Goal: Information Seeking & Learning: Learn about a topic

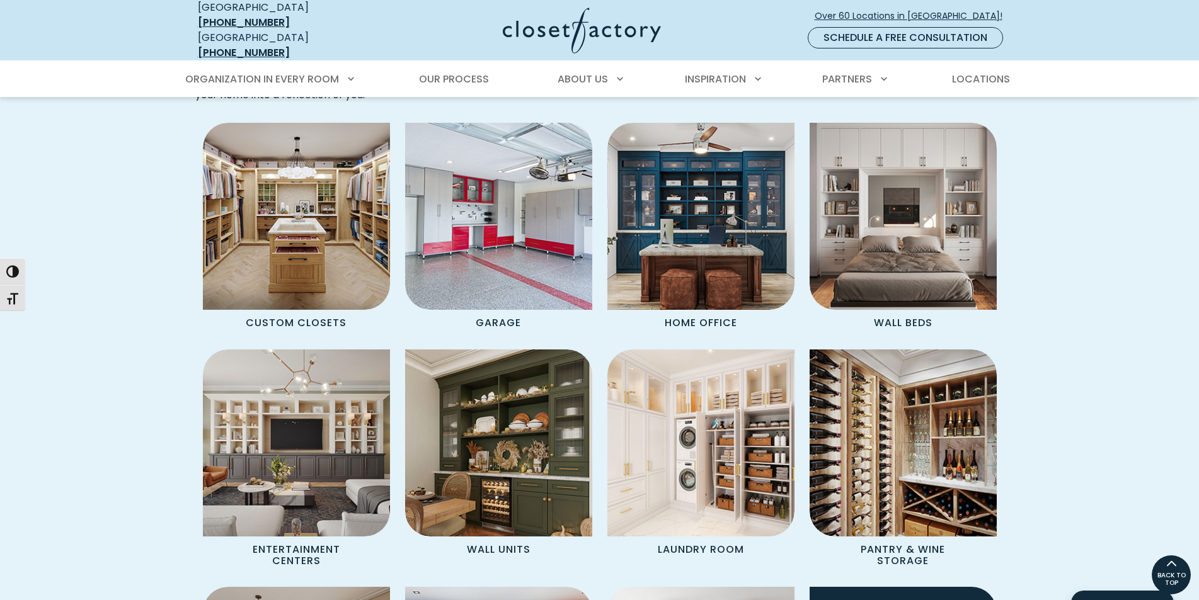
scroll to position [1071, 0]
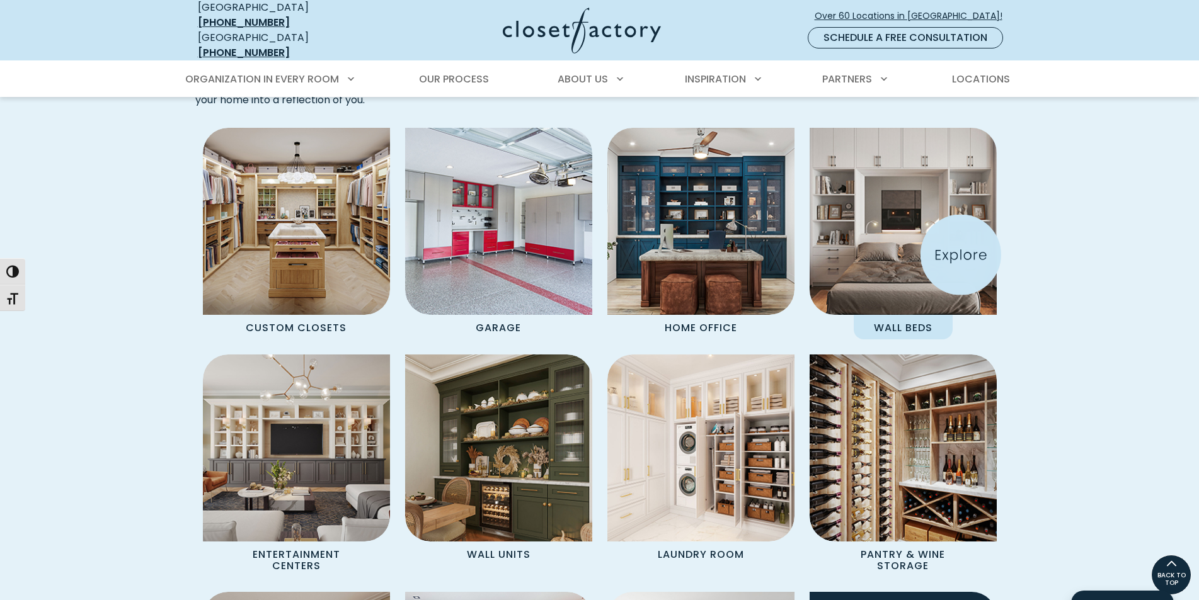
click at [968, 254] on img "Spaces Grid" at bounding box center [903, 221] width 206 height 206
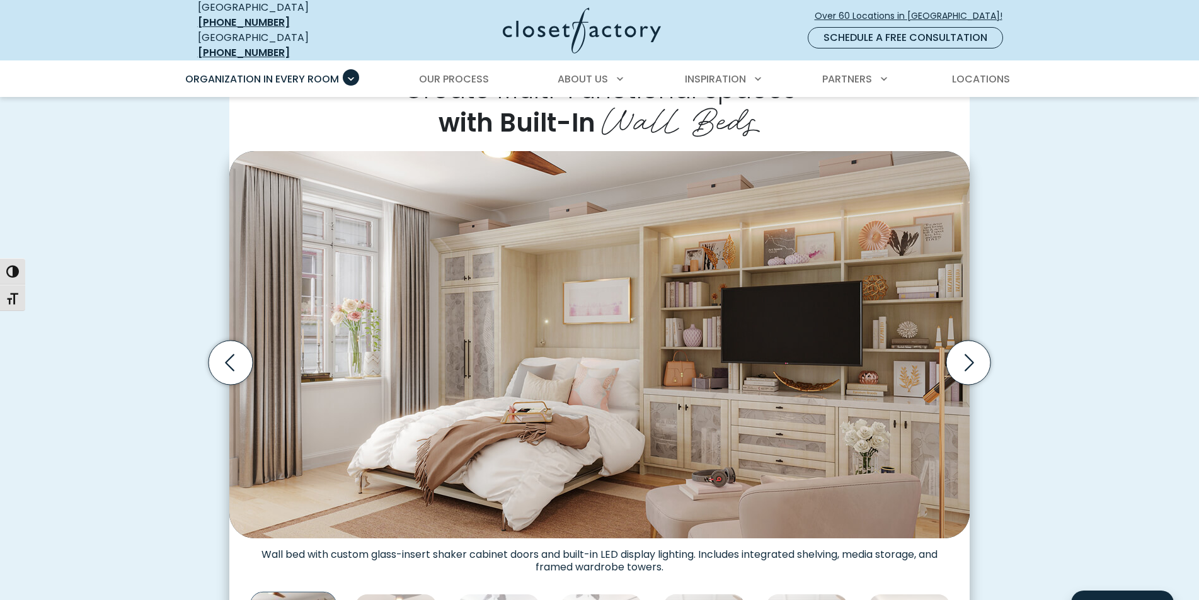
scroll to position [315, 0]
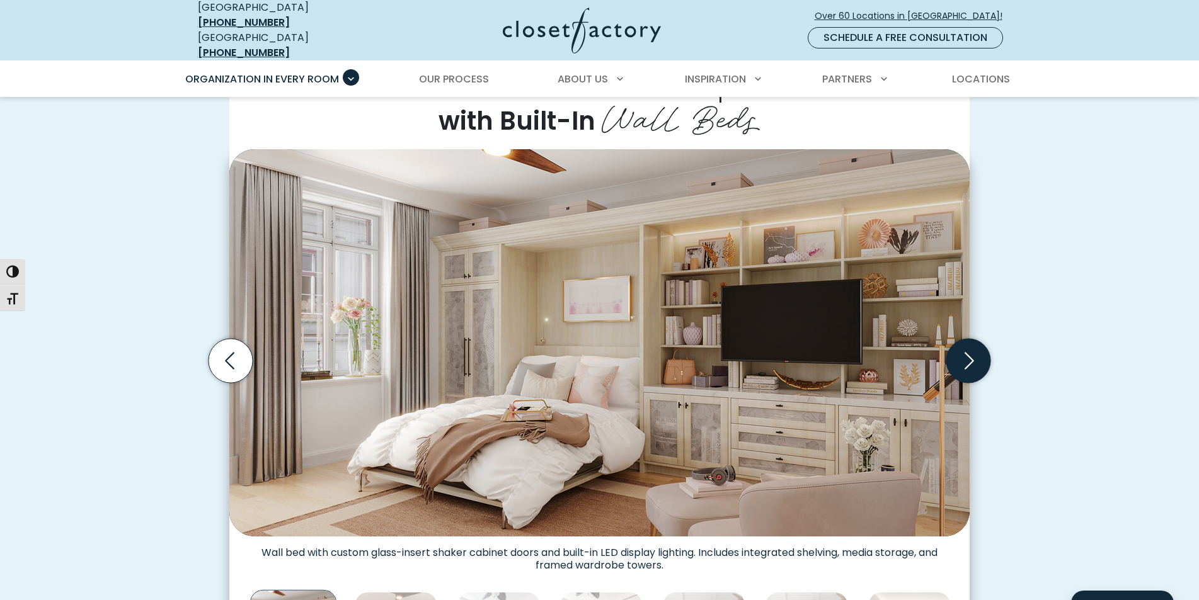
click at [958, 353] on icon "Next slide" at bounding box center [968, 360] width 44 height 44
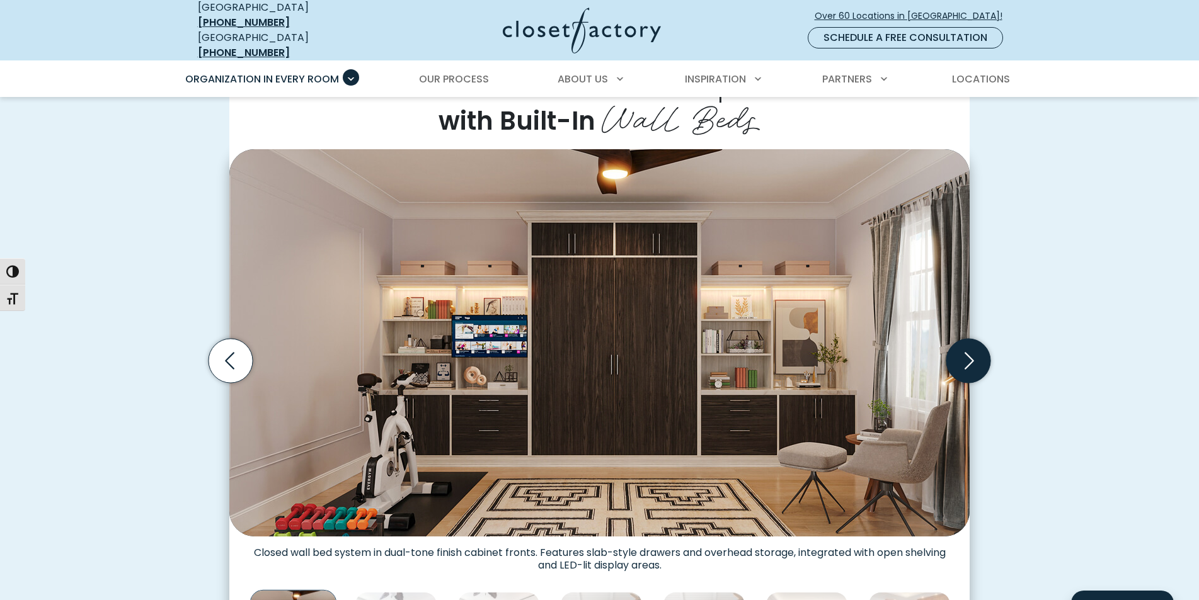
click at [958, 353] on icon "Next slide" at bounding box center [968, 360] width 44 height 44
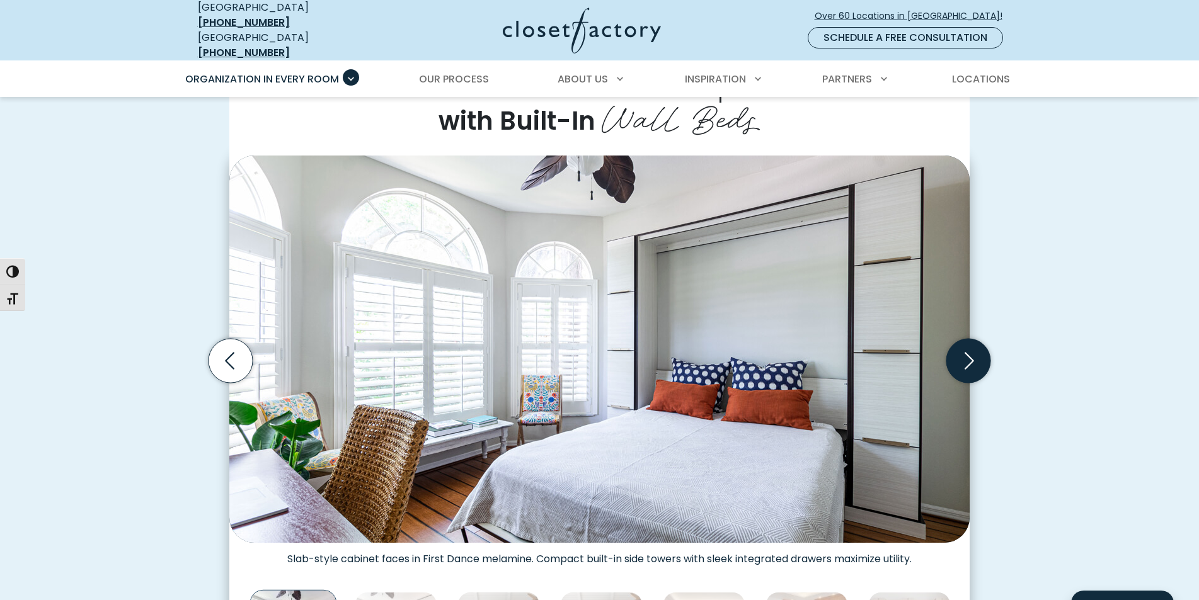
click at [958, 353] on icon "Next slide" at bounding box center [968, 360] width 44 height 44
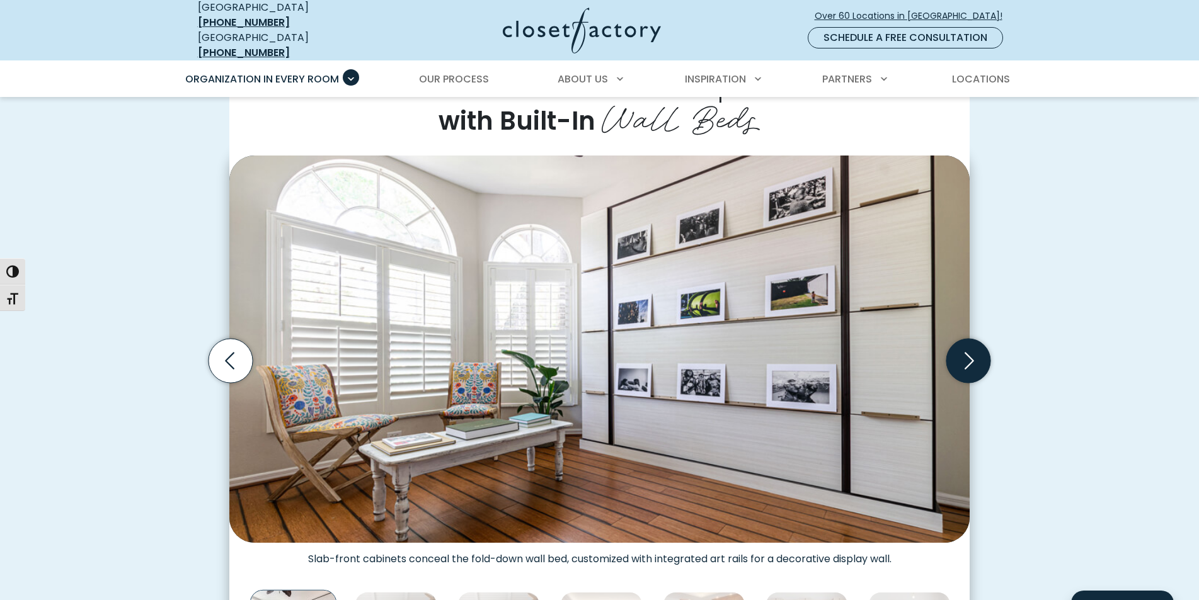
click at [957, 352] on icon "Next slide" at bounding box center [968, 360] width 44 height 44
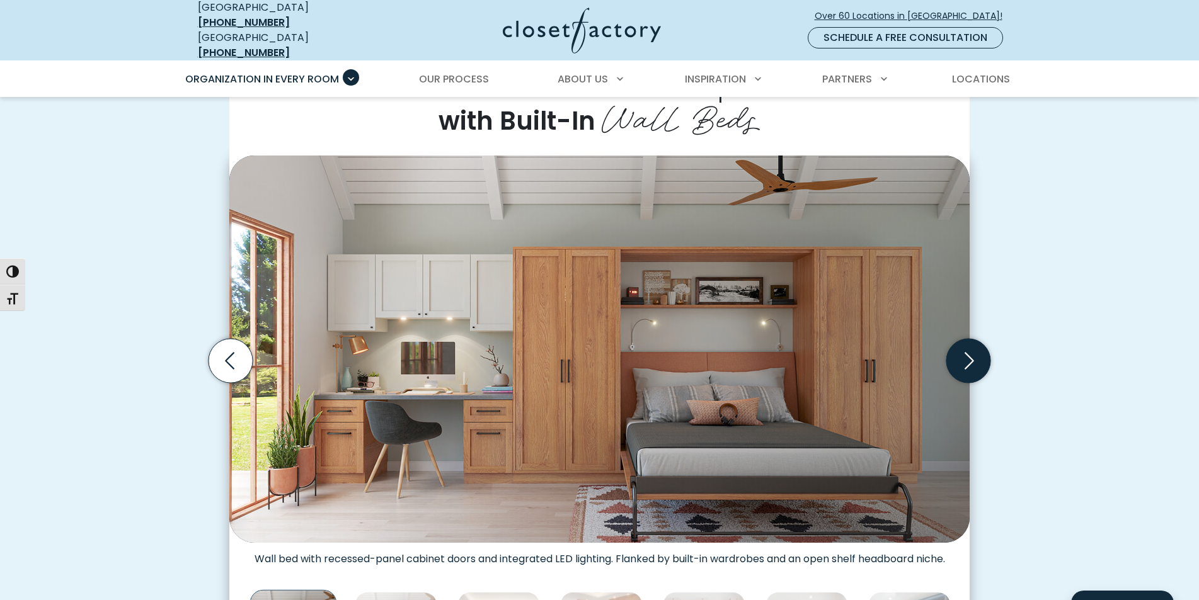
click at [957, 352] on icon "Next slide" at bounding box center [968, 360] width 44 height 44
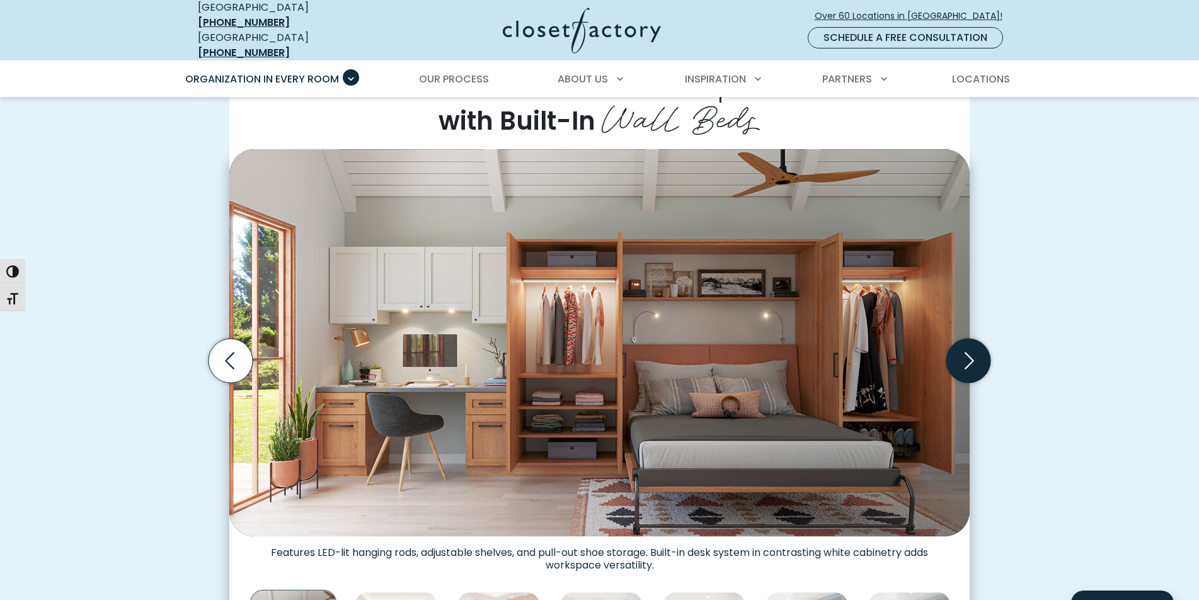
click at [957, 352] on icon "Next slide" at bounding box center [968, 360] width 44 height 44
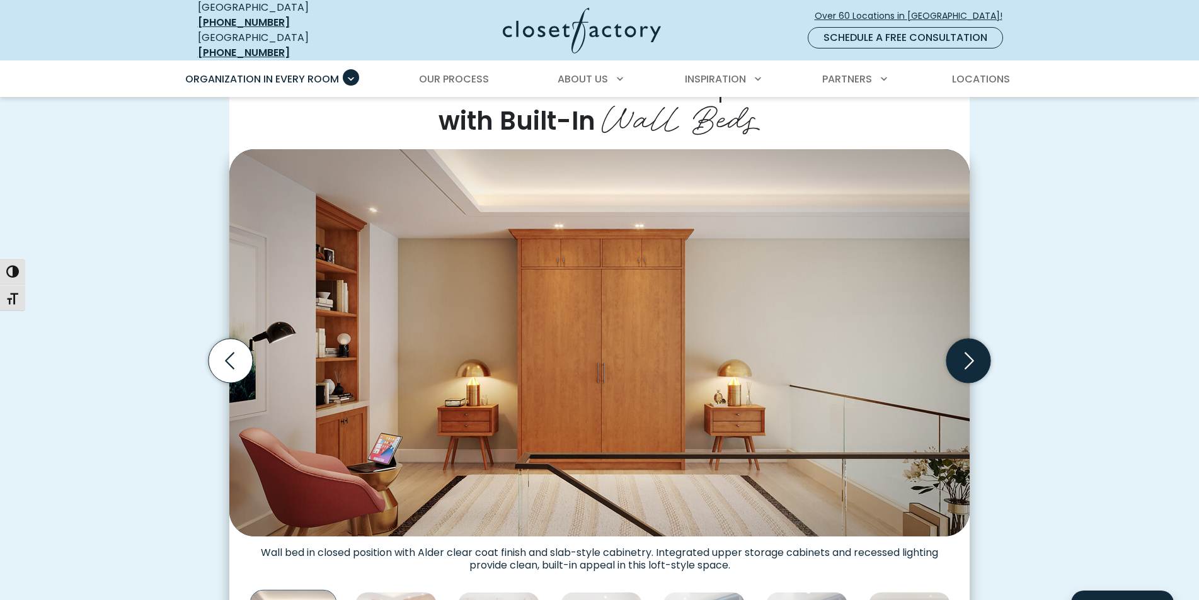
click at [957, 352] on icon "Next slide" at bounding box center [968, 360] width 44 height 44
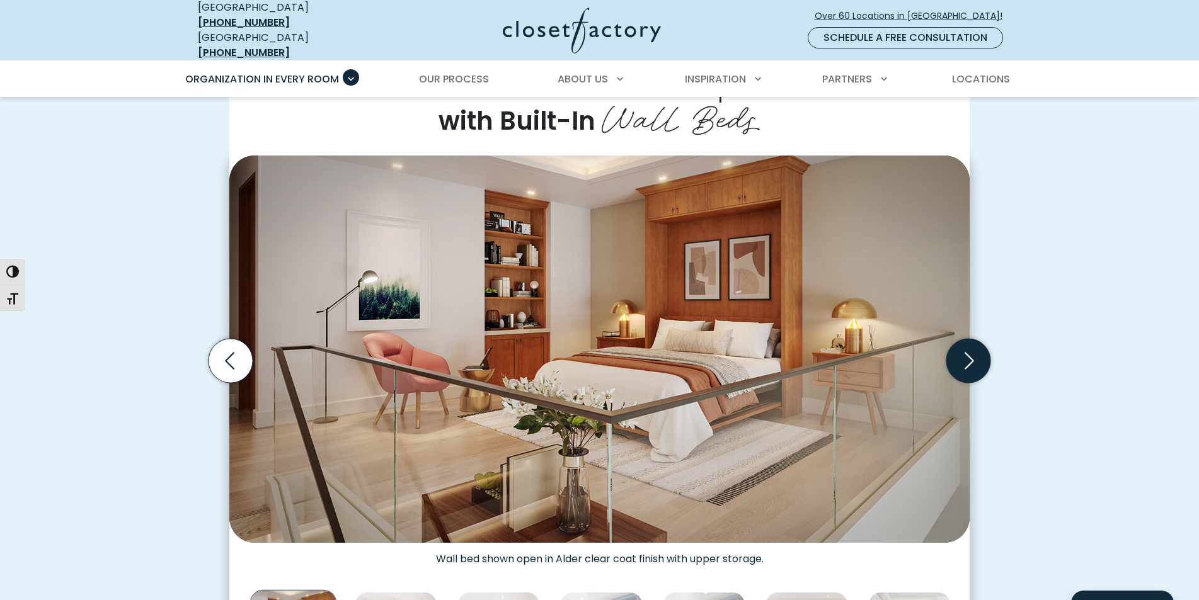
click at [957, 352] on icon "Next slide" at bounding box center [968, 360] width 44 height 44
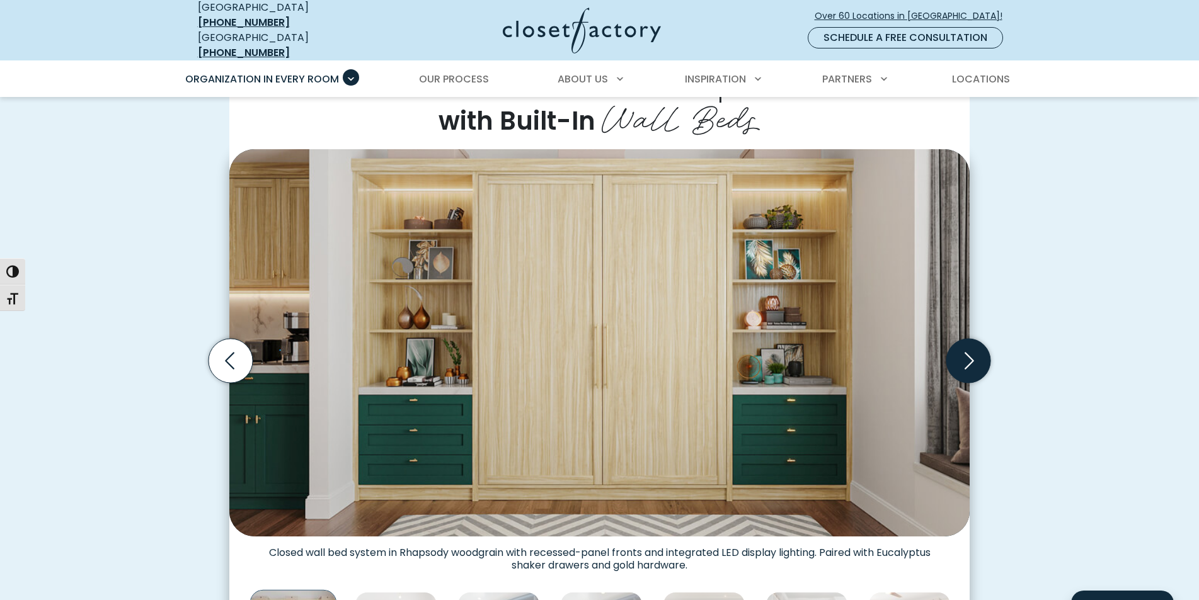
click at [957, 352] on icon "Next slide" at bounding box center [968, 360] width 44 height 44
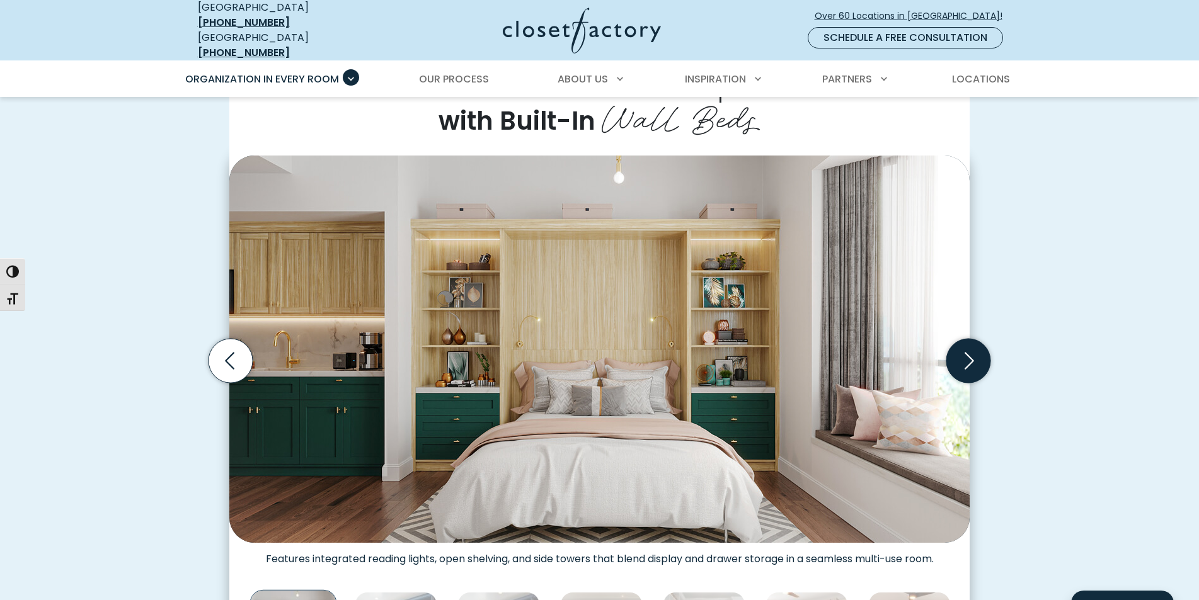
click at [957, 352] on icon "Next slide" at bounding box center [968, 360] width 44 height 44
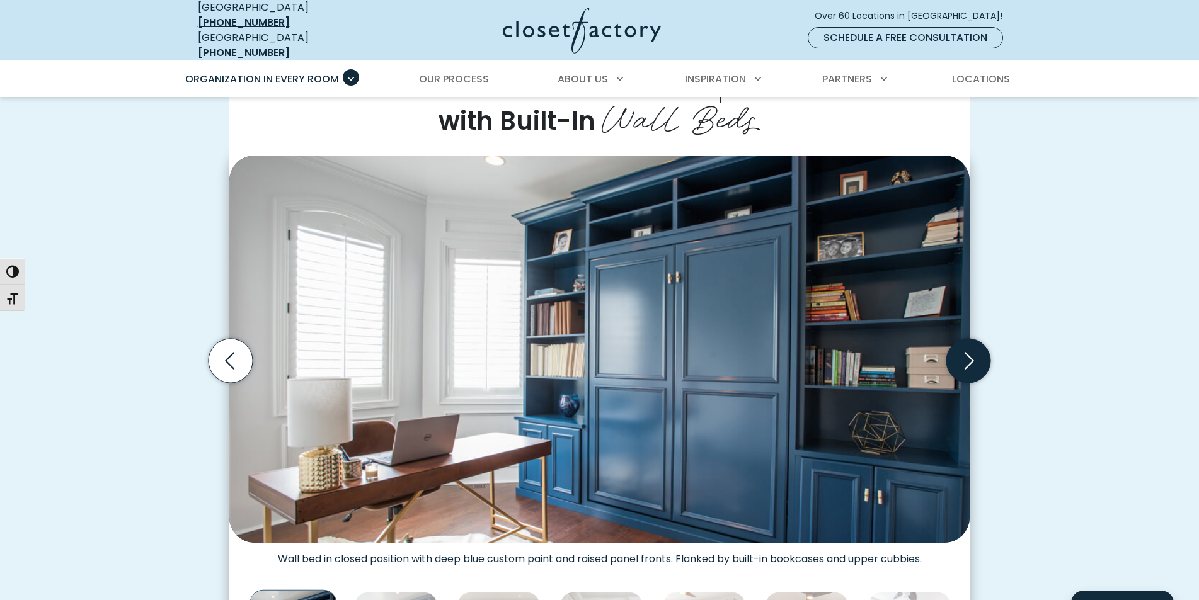
click at [957, 352] on icon "Next slide" at bounding box center [968, 360] width 44 height 44
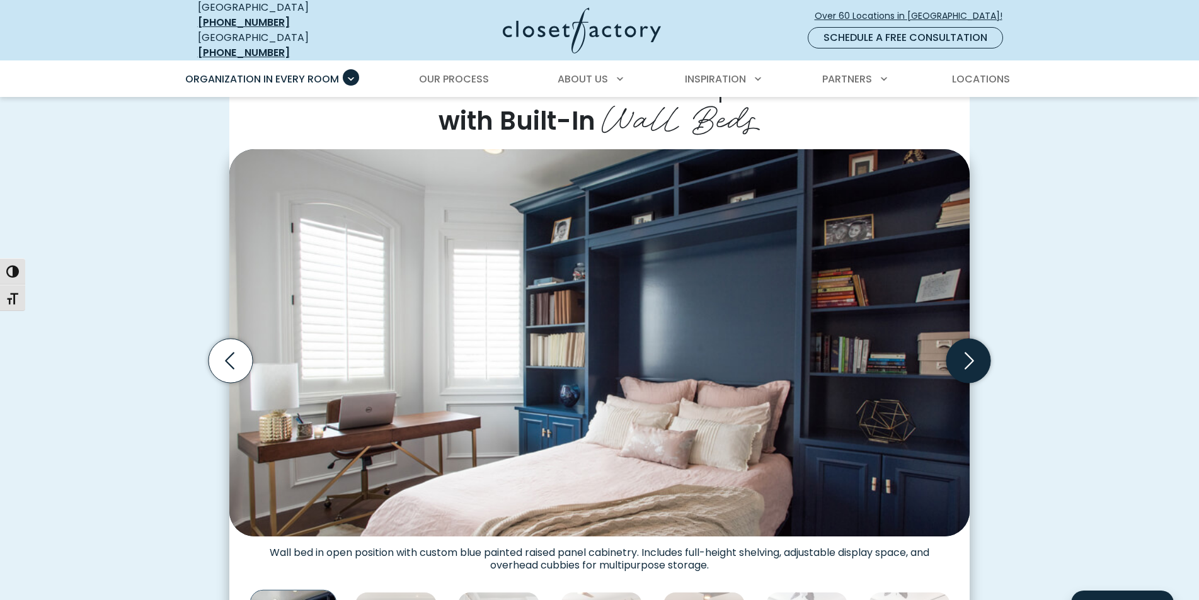
click at [957, 352] on icon "Next slide" at bounding box center [968, 360] width 44 height 44
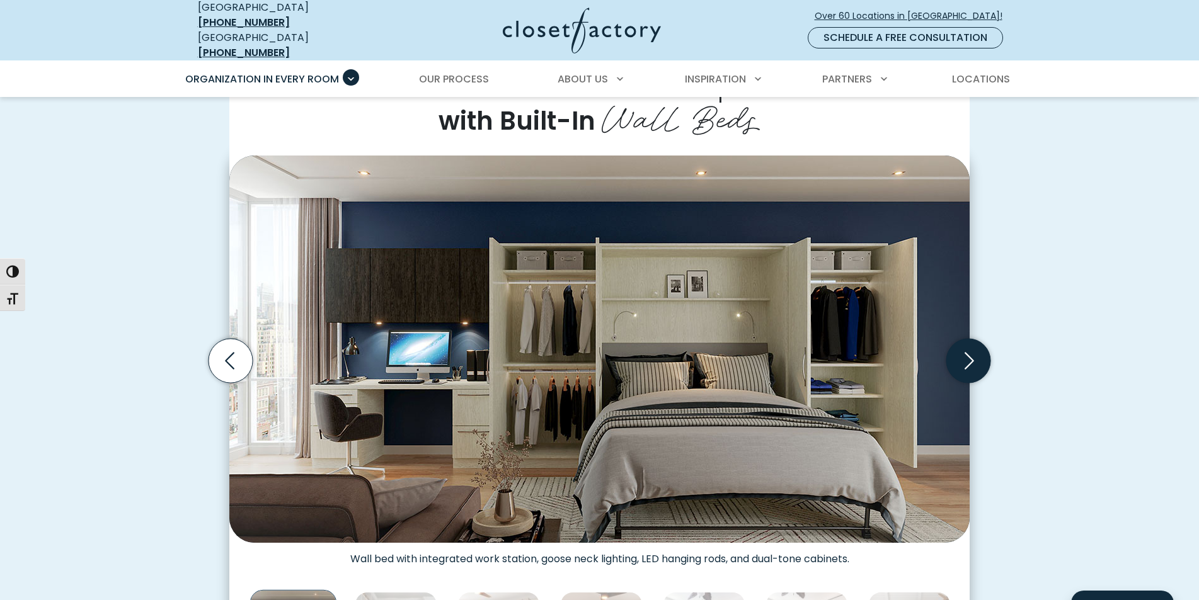
click at [957, 352] on icon "Next slide" at bounding box center [968, 360] width 44 height 44
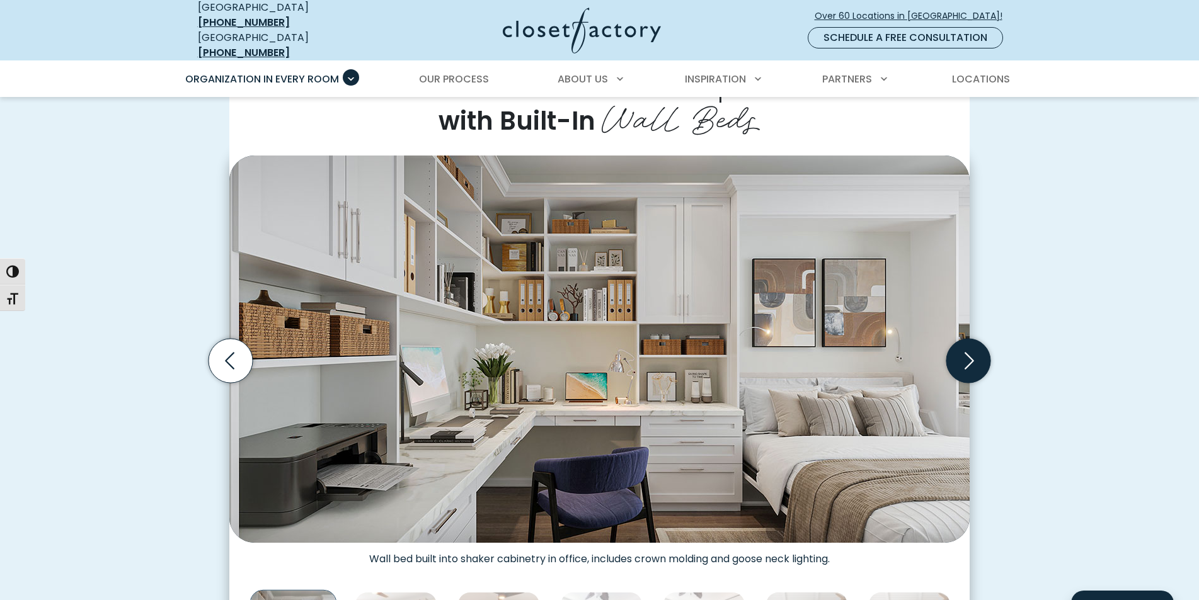
click at [957, 352] on icon "Next slide" at bounding box center [968, 360] width 44 height 44
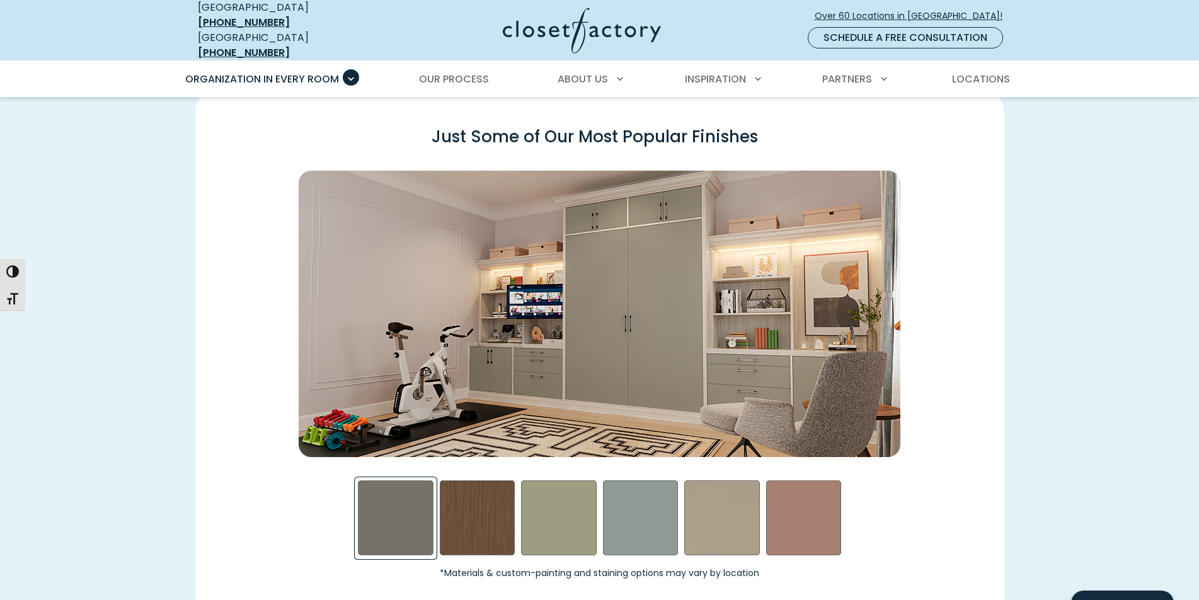
scroll to position [1764, 0]
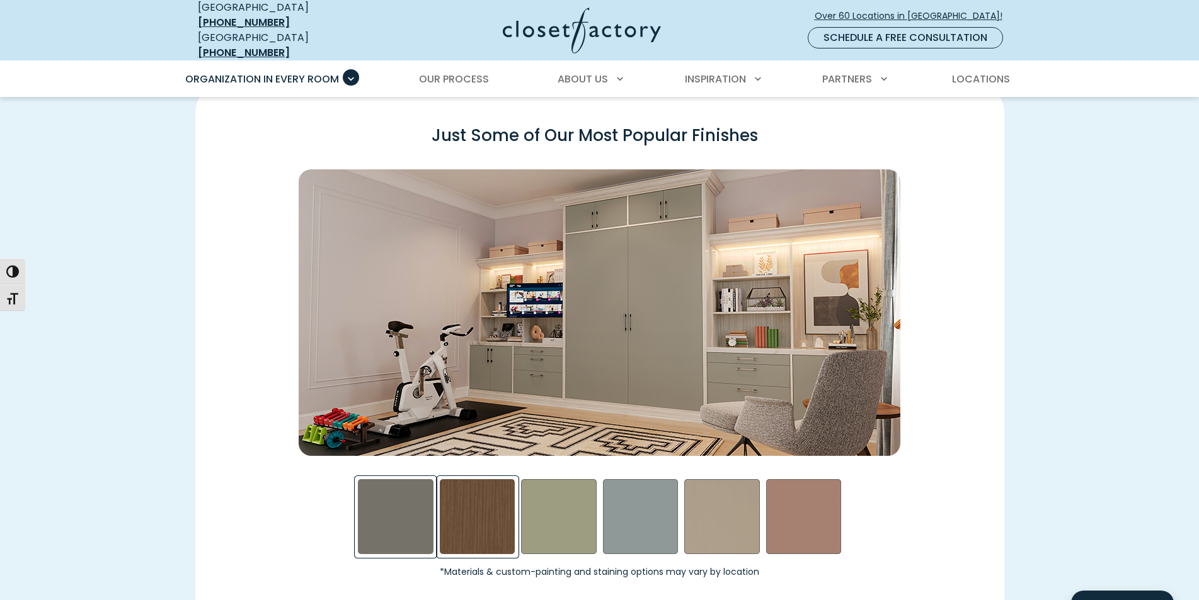
click at [466, 484] on div "Rocky Mountain Swatch" at bounding box center [478, 517] width 76 height 76
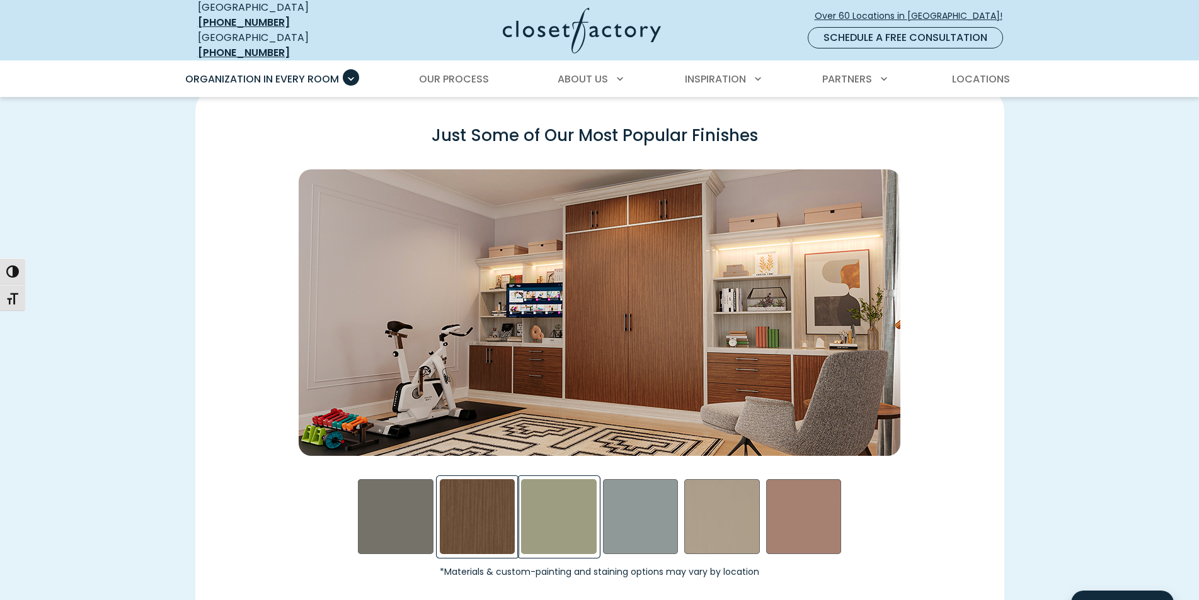
click at [522, 504] on div "Sage Swatch" at bounding box center [559, 517] width 76 height 76
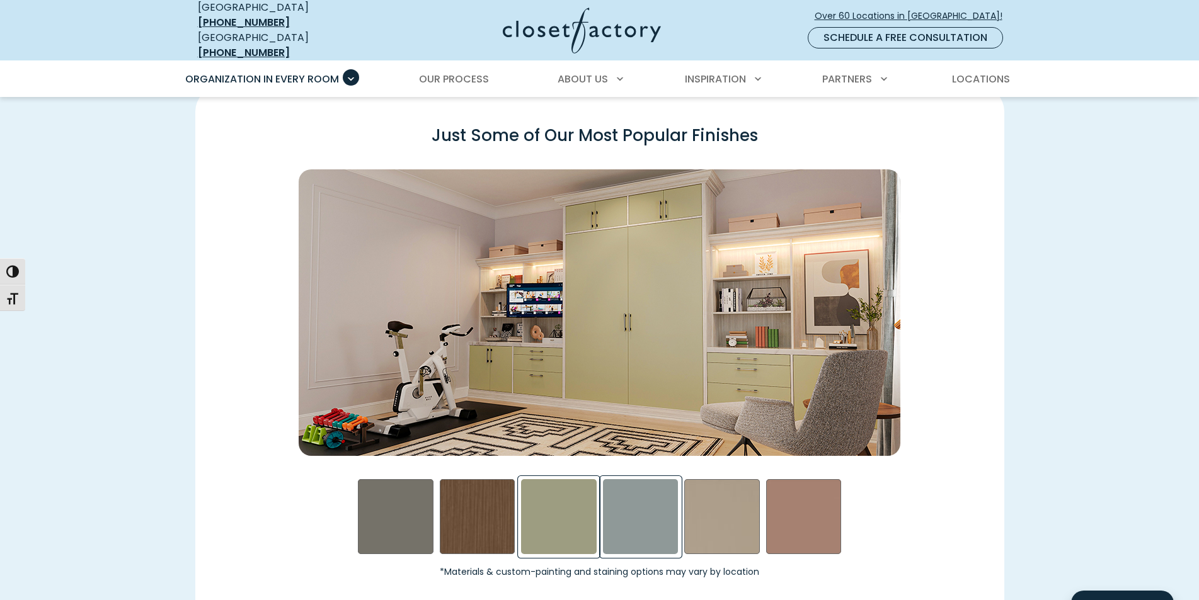
click at [603, 510] on div "Steel Blue Swatch" at bounding box center [641, 517] width 76 height 76
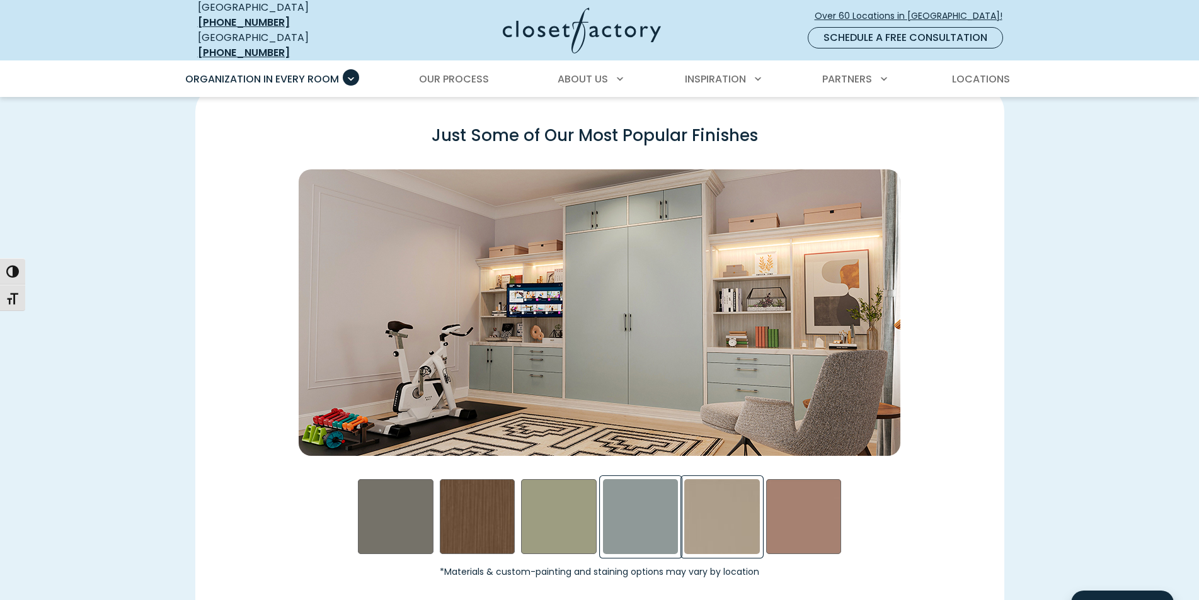
click at [733, 531] on div "Daybreak Swatch" at bounding box center [722, 517] width 76 height 76
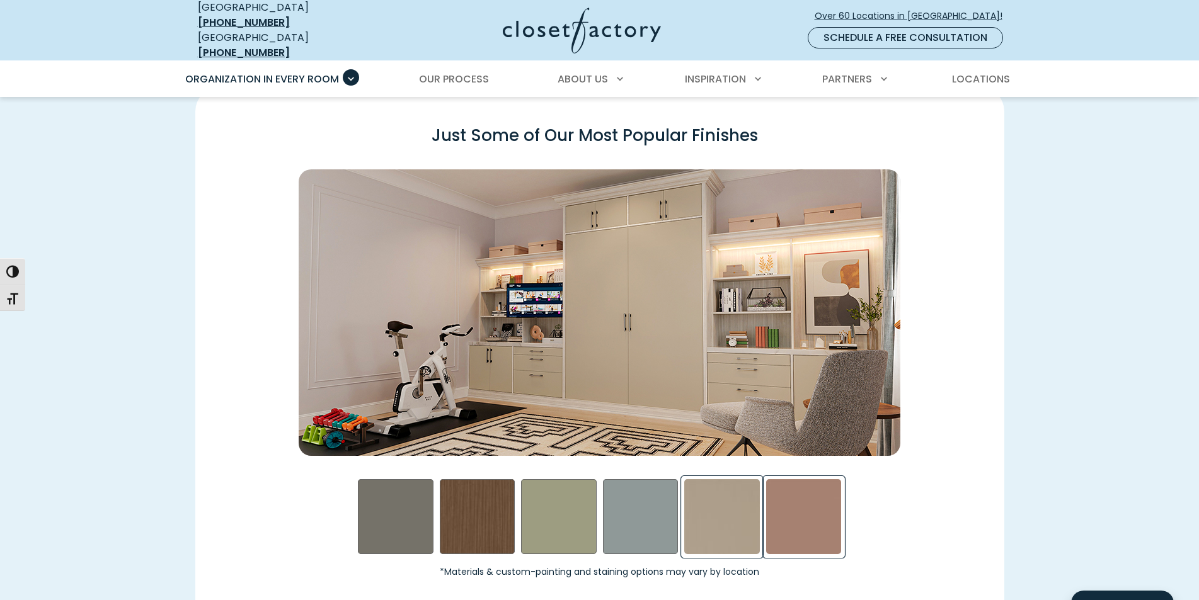
click at [781, 520] on div "Terrarosa Swatch" at bounding box center [804, 517] width 76 height 76
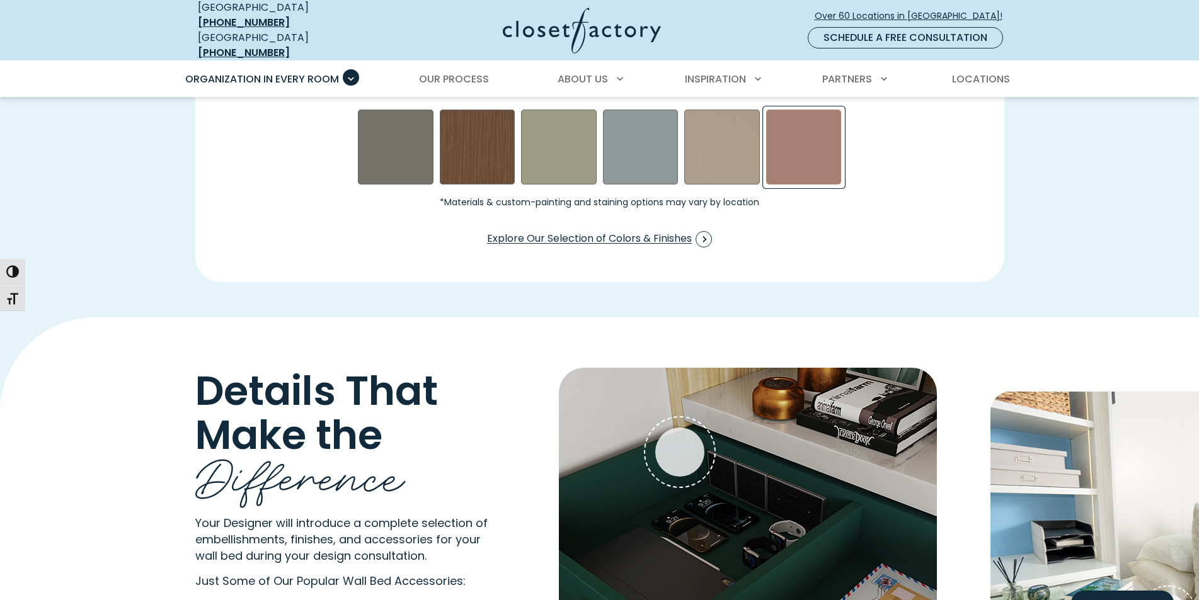
scroll to position [2205, 0]
